Goal: Use online tool/utility: Utilize a website feature to perform a specific function

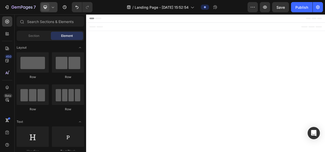
click at [54, 7] on icon at bounding box center [52, 7] width 5 height 5
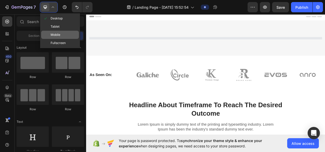
click at [60, 39] on div "Mobile" at bounding box center [60, 43] width 38 height 8
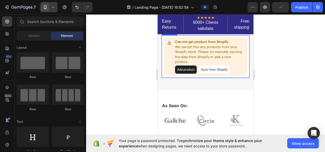
click at [187, 47] on p "We cannot find any products from your Shopify store. Please try manually syncin…" at bounding box center [210, 54] width 70 height 20
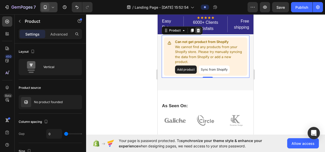
click at [197, 31] on icon at bounding box center [197, 31] width 3 height 4
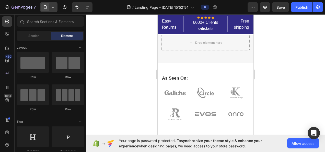
click at [53, 9] on icon at bounding box center [52, 7] width 5 height 5
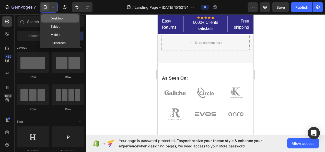
click at [54, 19] on span "Desktop" at bounding box center [57, 18] width 12 height 5
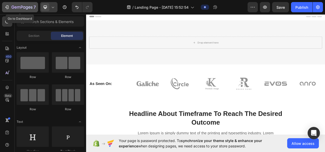
click at [23, 9] on icon "button" at bounding box center [21, 7] width 21 height 4
